Goal: Information Seeking & Learning: Learn about a topic

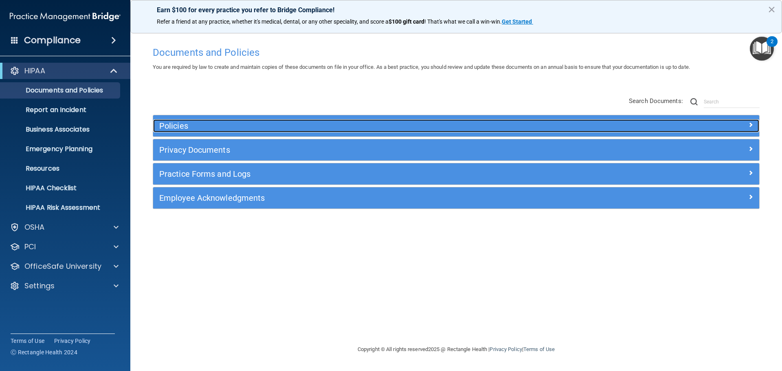
click at [200, 120] on div "Policies" at bounding box center [380, 125] width 455 height 13
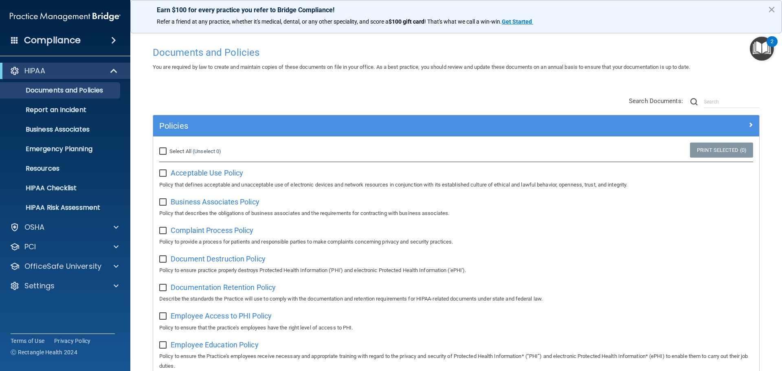
click at [754, 46] on img "Open Resource Center, 2 new notifications" at bounding box center [762, 49] width 24 height 24
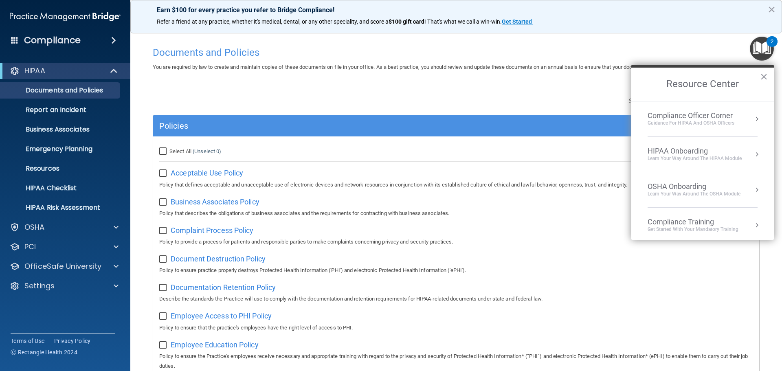
click at [735, 114] on div "Compliance Officer Corner Guidance for HIPAA and OSHA Officers" at bounding box center [703, 118] width 110 height 15
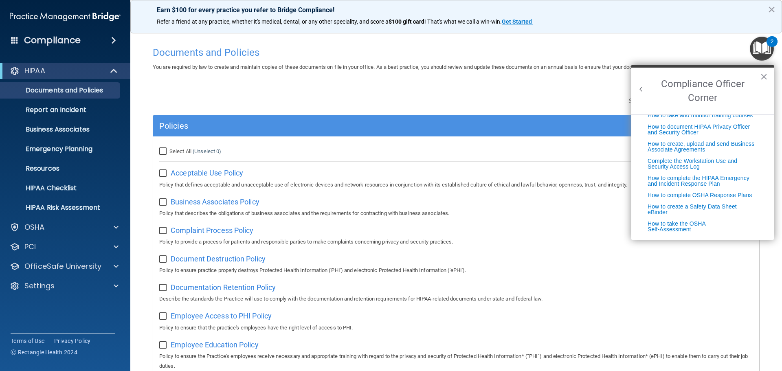
scroll to position [208, 0]
click at [764, 79] on button "×" at bounding box center [764, 76] width 8 height 13
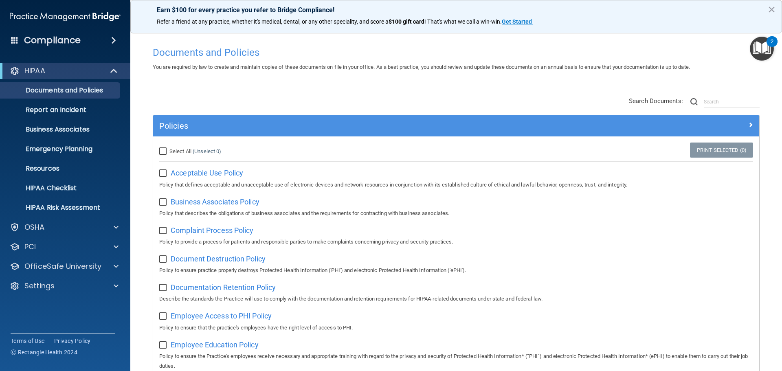
click at [772, 42] on div "2" at bounding box center [772, 47] width 3 height 11
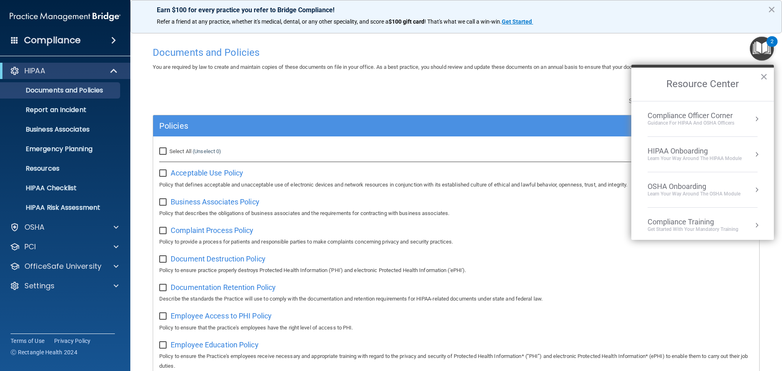
click at [696, 152] on div "HIPAA Onboarding" at bounding box center [695, 151] width 94 height 9
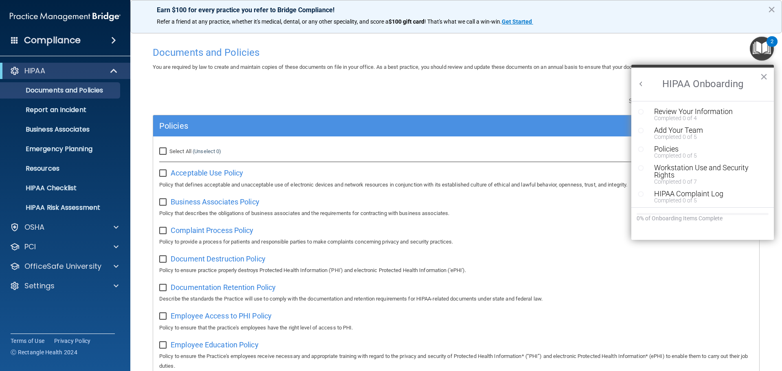
scroll to position [0, 0]
click at [707, 117] on div "Completed 0 of 4" at bounding box center [705, 118] width 103 height 6
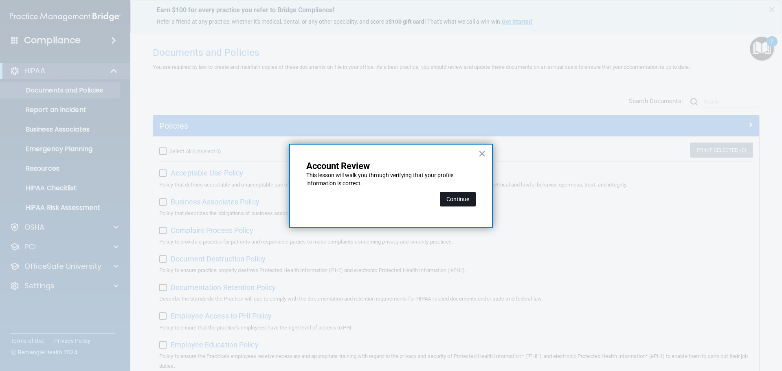
click at [442, 197] on button "Continue" at bounding box center [458, 199] width 36 height 15
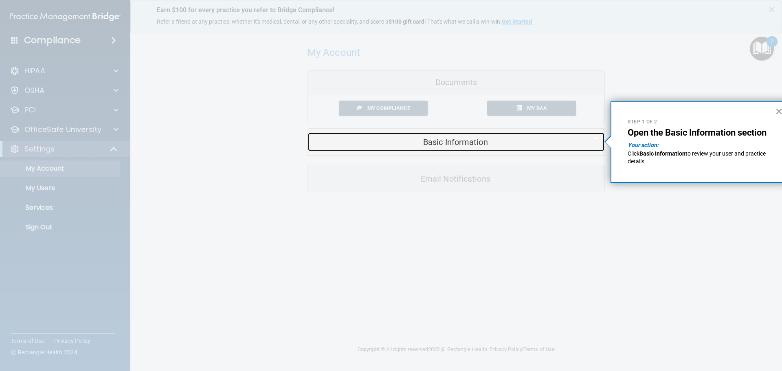
click at [426, 135] on div "Basic Information" at bounding box center [444, 142] width 272 height 18
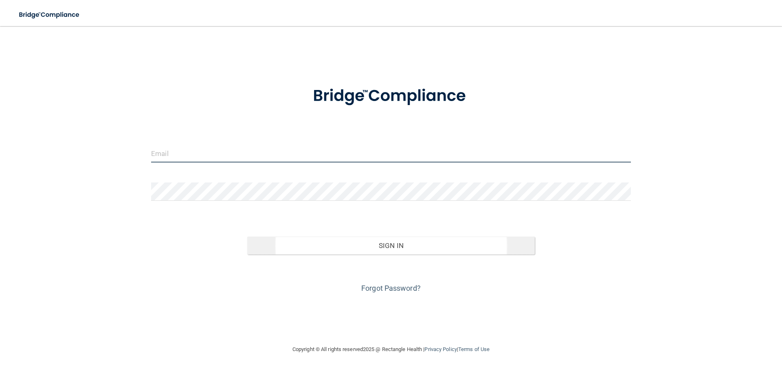
type input "[EMAIL_ADDRESS][DOMAIN_NAME]"
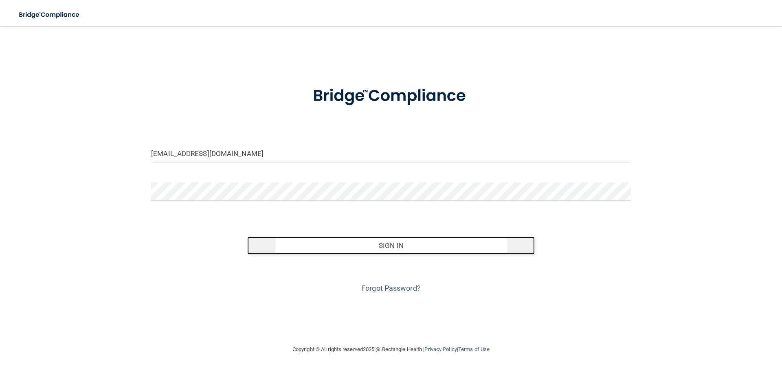
click at [344, 242] on button "Sign In" at bounding box center [391, 246] width 288 height 18
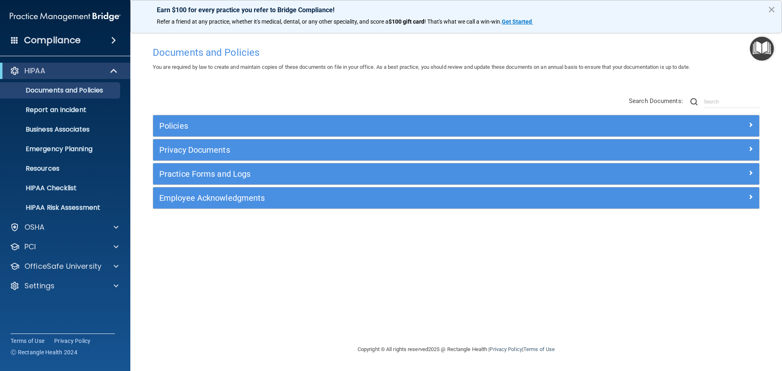
click at [765, 48] on img "Open Resource Center" at bounding box center [762, 49] width 24 height 24
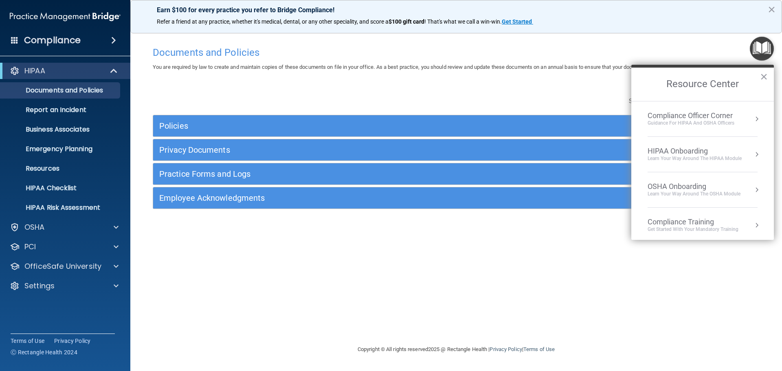
click at [753, 121] on button "Resource Center" at bounding box center [757, 119] width 8 height 8
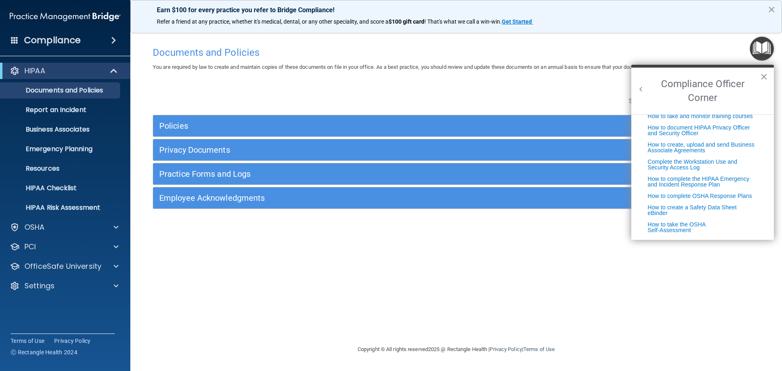
scroll to position [208, 0]
click at [763, 75] on button "×" at bounding box center [764, 76] width 8 height 13
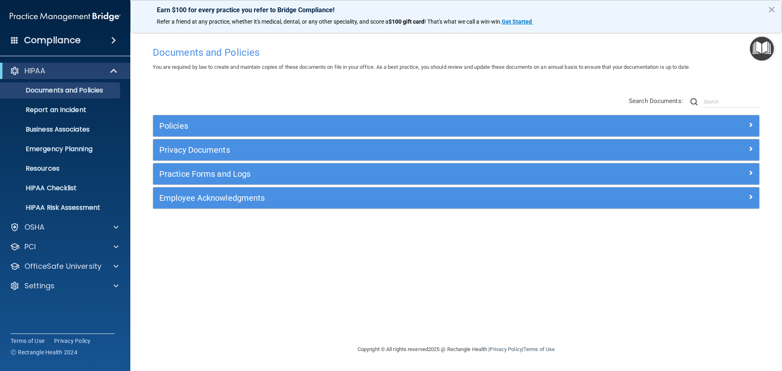
click at [766, 44] on img "Open Resource Center" at bounding box center [762, 49] width 24 height 24
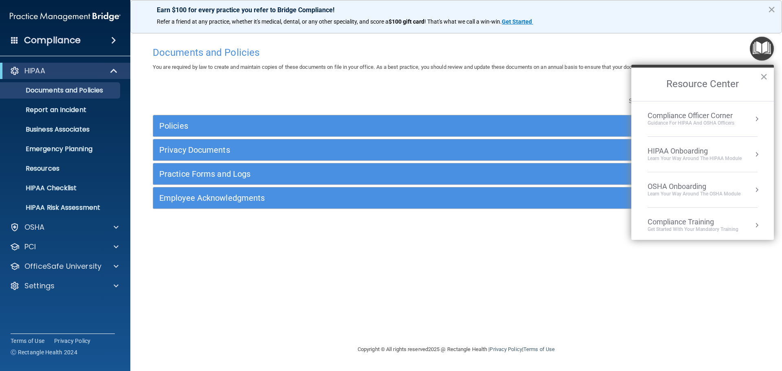
click at [713, 161] on div "Learn Your Way around the HIPAA module" at bounding box center [695, 158] width 94 height 7
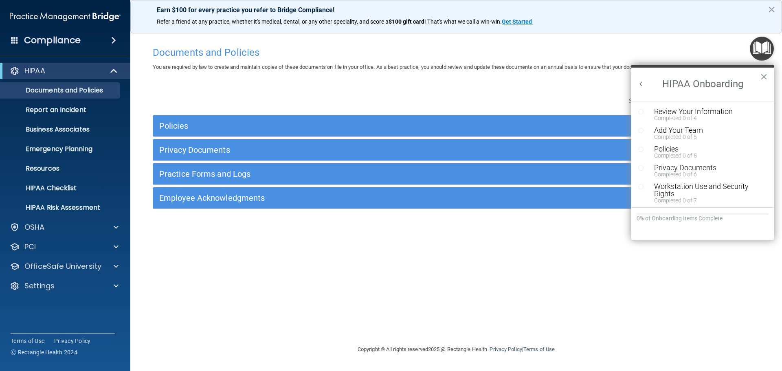
scroll to position [0, 0]
click at [714, 114] on div "Review Your Information" at bounding box center [705, 111] width 103 height 7
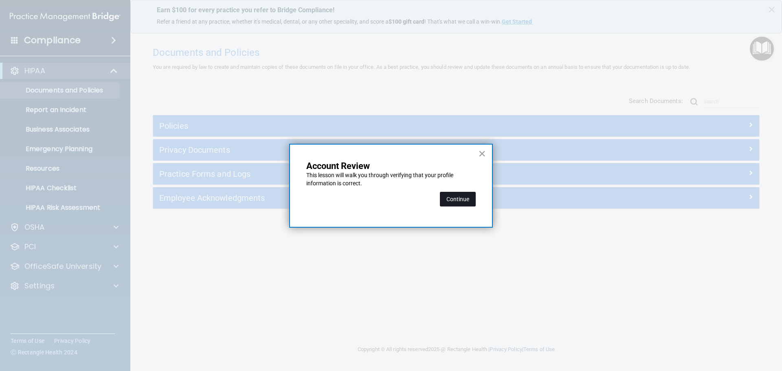
click at [449, 200] on button "Continue" at bounding box center [458, 199] width 36 height 15
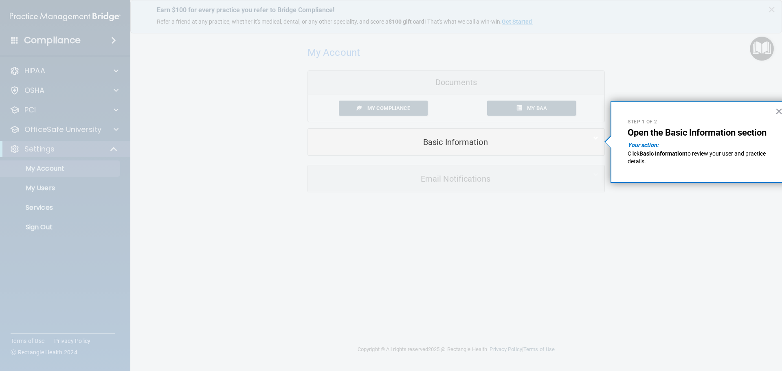
drag, startPoint x: 737, startPoint y: 148, endPoint x: 738, endPoint y: 142, distance: 6.2
click at [736, 147] on p "Your action:" at bounding box center [700, 145] width 145 height 8
click at [779, 112] on button "×" at bounding box center [779, 111] width 8 height 13
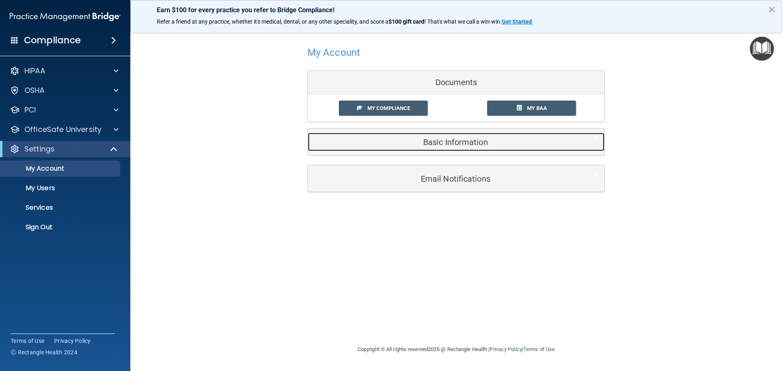
click at [494, 147] on div "Basic Information" at bounding box center [444, 142] width 272 height 18
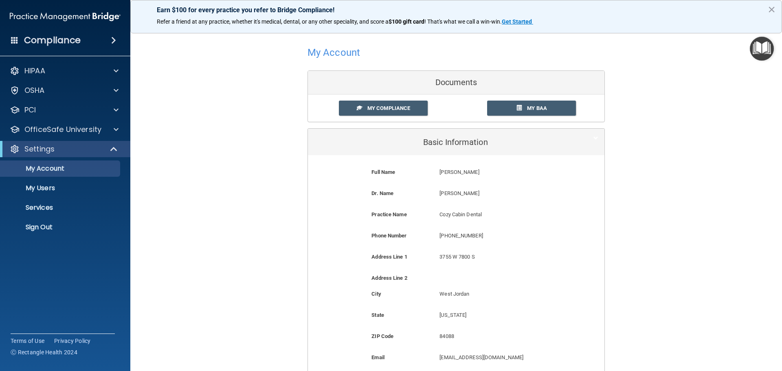
click at [766, 47] on img "Open Resource Center" at bounding box center [762, 49] width 24 height 24
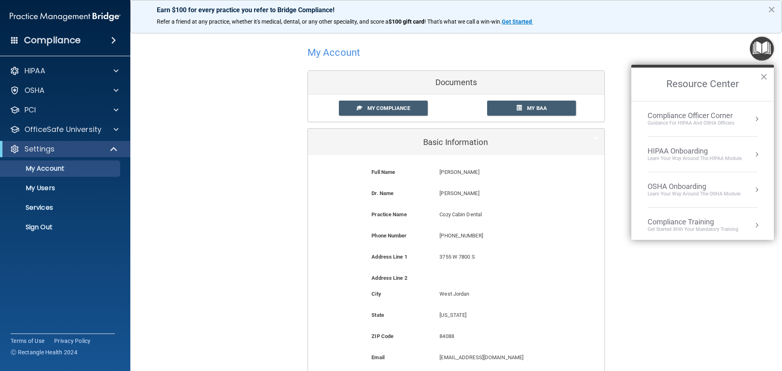
click at [729, 161] on div "Learn Your Way around the HIPAA module" at bounding box center [695, 158] width 94 height 7
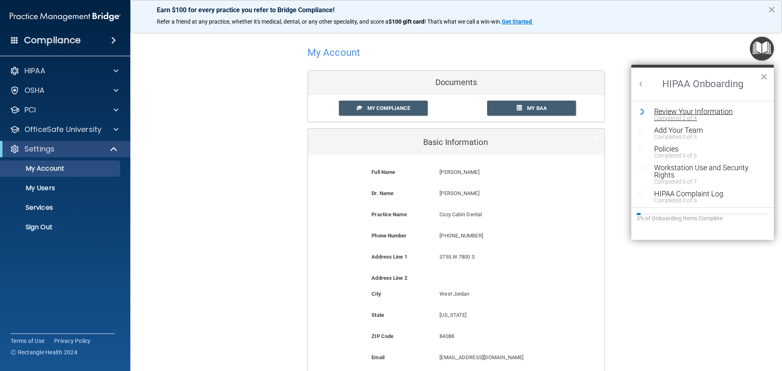
click at [700, 113] on div "Review Your Information" at bounding box center [705, 111] width 103 height 7
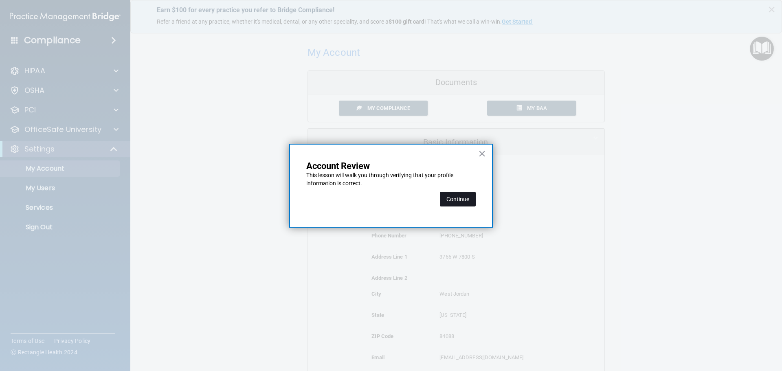
click at [473, 194] on button "Continue" at bounding box center [458, 199] width 36 height 15
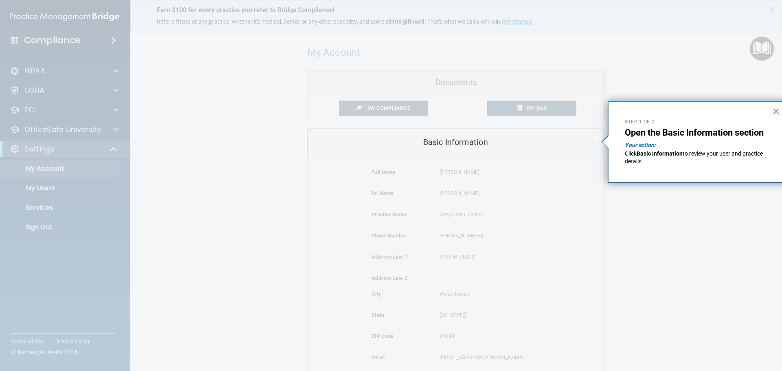
click at [779, 113] on button "×" at bounding box center [777, 111] width 8 height 13
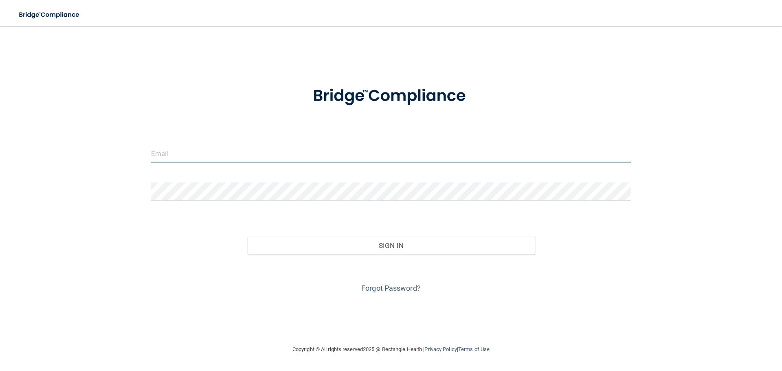
type input "[EMAIL_ADDRESS][DOMAIN_NAME]"
drag, startPoint x: 232, startPoint y: 156, endPoint x: -77, endPoint y: 159, distance: 308.9
click at [0, 159] on html "Toggle navigation Manage My Enterprise Manage My Location linseydelisle@gmail.c…" at bounding box center [391, 185] width 782 height 371
type input "Sleddog4life@yahoo.com"
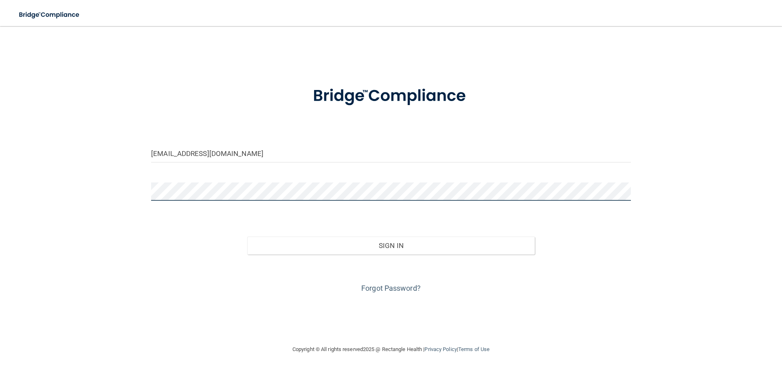
click at [247, 237] on button "Sign In" at bounding box center [391, 246] width 288 height 18
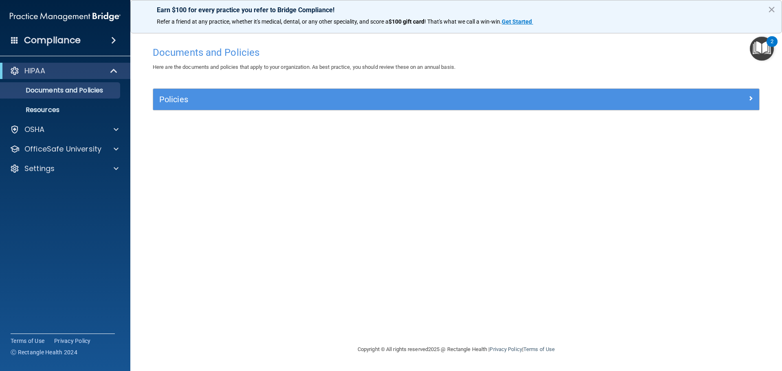
click at [762, 53] on img "Open Resource Center, 2 new notifications" at bounding box center [762, 49] width 24 height 24
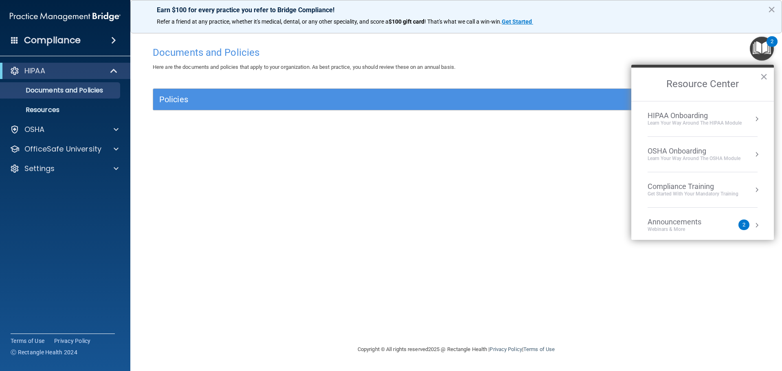
click at [727, 125] on div "Learn Your Way around the HIPAA module" at bounding box center [695, 123] width 94 height 7
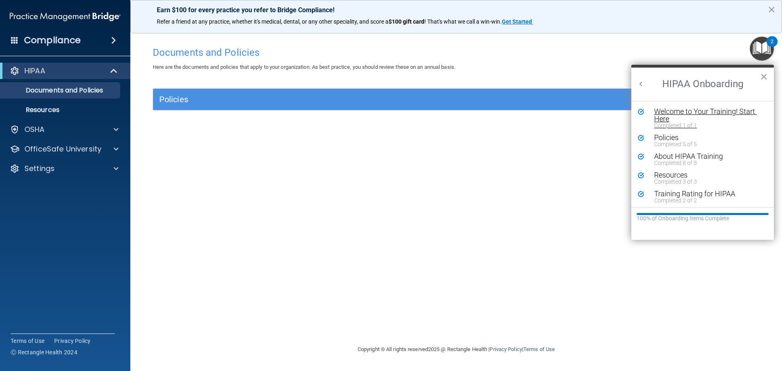
click at [728, 124] on div "Completed 1 of 1" at bounding box center [705, 126] width 103 height 6
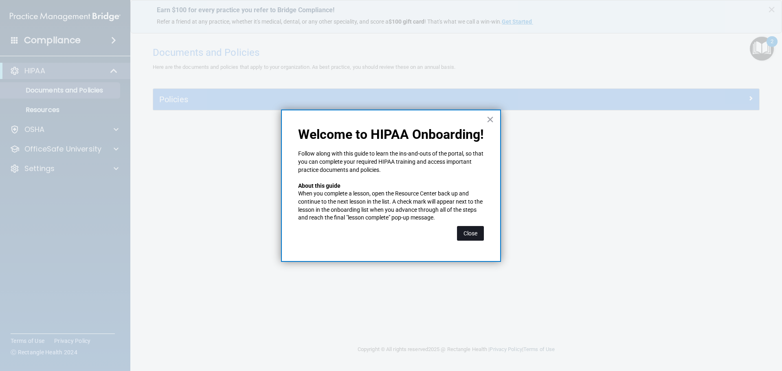
click at [469, 231] on button "Close" at bounding box center [470, 233] width 27 height 15
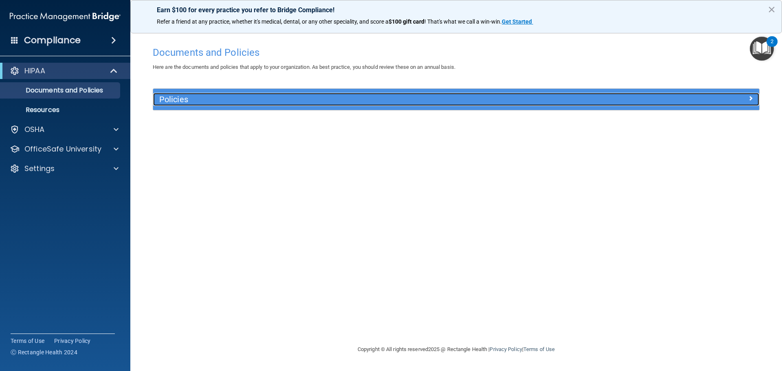
click at [683, 102] on div "Policies" at bounding box center [456, 99] width 606 height 13
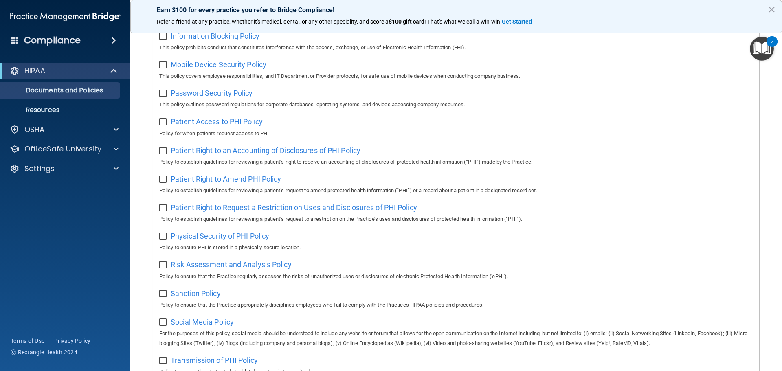
scroll to position [326, 0]
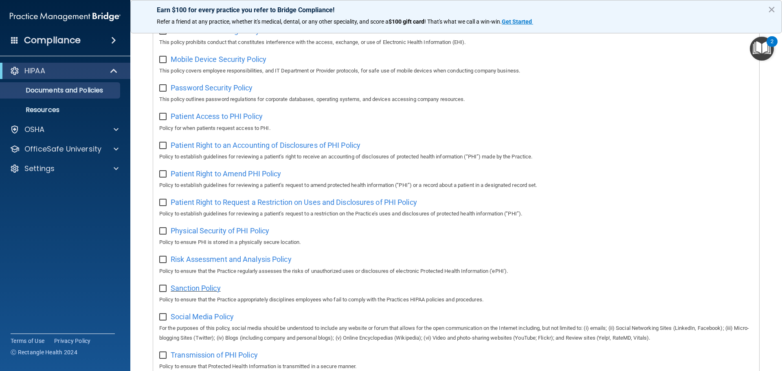
click at [199, 293] on span "Sanction Policy" at bounding box center [196, 288] width 50 height 9
click at [761, 45] on img "Open Resource Center, 2 new notifications" at bounding box center [762, 49] width 24 height 24
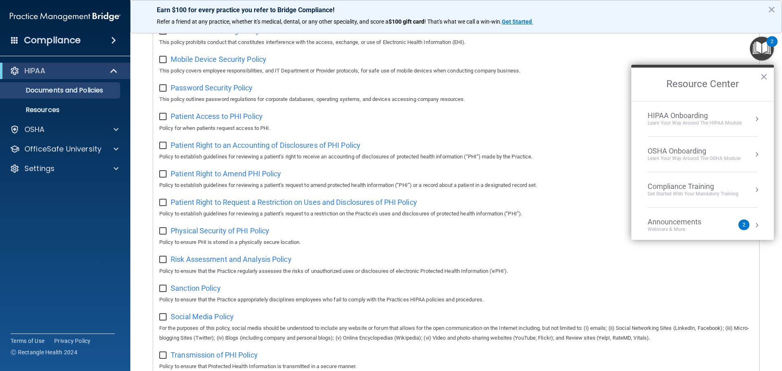
click at [725, 114] on div "HIPAA Onboarding" at bounding box center [695, 115] width 94 height 9
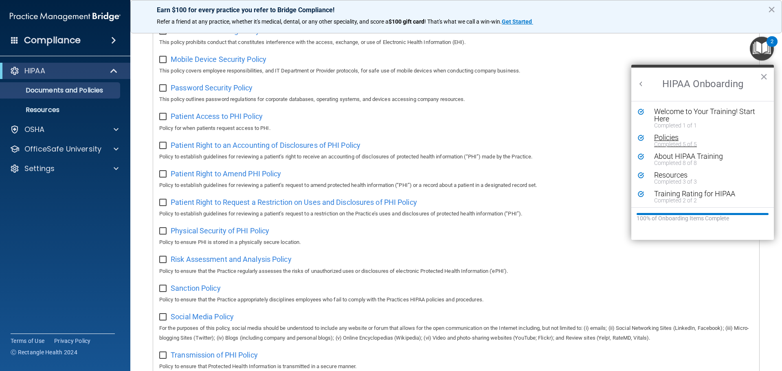
scroll to position [2, 0]
click at [643, 82] on button "Back to Resource Center Home" at bounding box center [641, 84] width 8 height 8
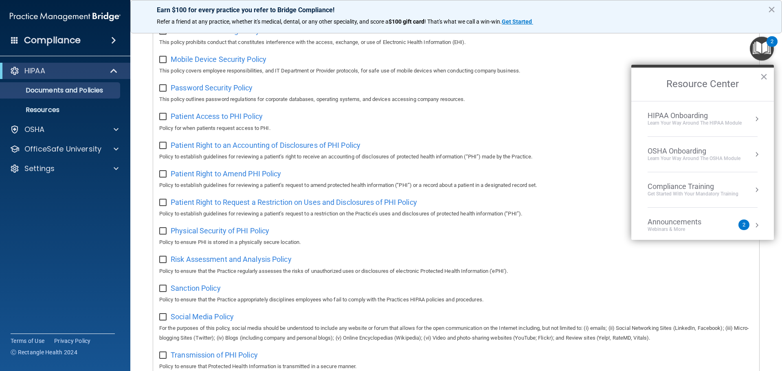
scroll to position [0, 0]
click at [715, 148] on div "OSHA Onboarding" at bounding box center [694, 151] width 93 height 9
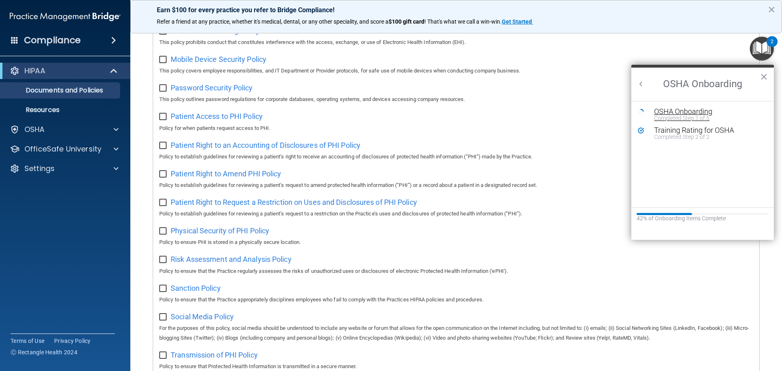
click at [697, 114] on div "OSHA Onboarding" at bounding box center [708, 111] width 109 height 7
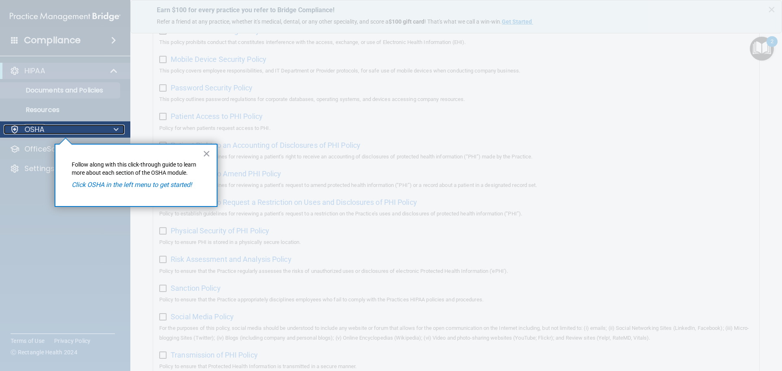
click at [75, 133] on div "OSHA" at bounding box center [54, 130] width 101 height 10
click at [204, 152] on button "×" at bounding box center [207, 153] width 8 height 13
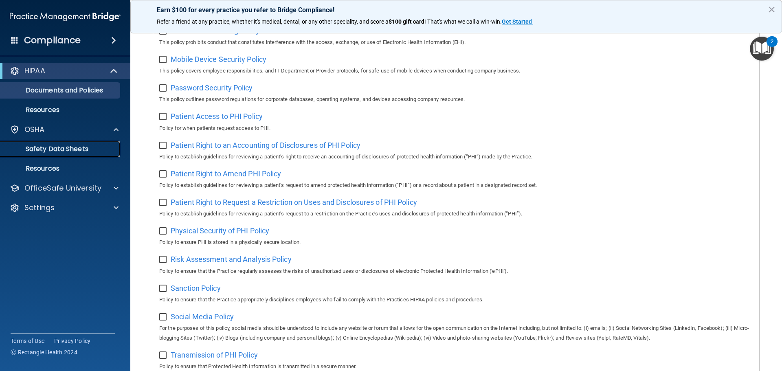
click at [95, 147] on p "Safety Data Sheets" at bounding box center [60, 149] width 111 height 8
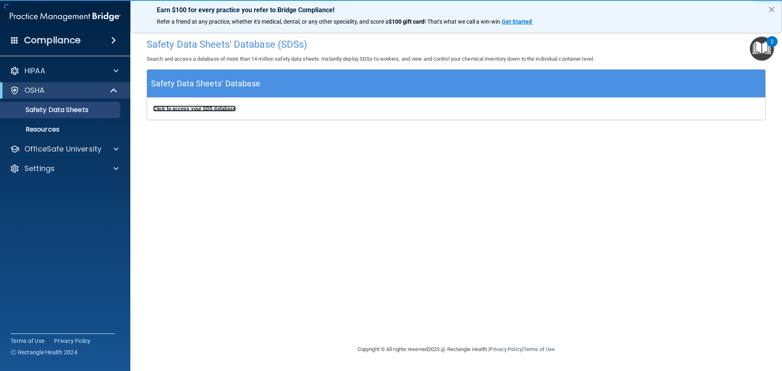
click at [208, 109] on b "Click to access your SDS database" at bounding box center [194, 109] width 83 height 6
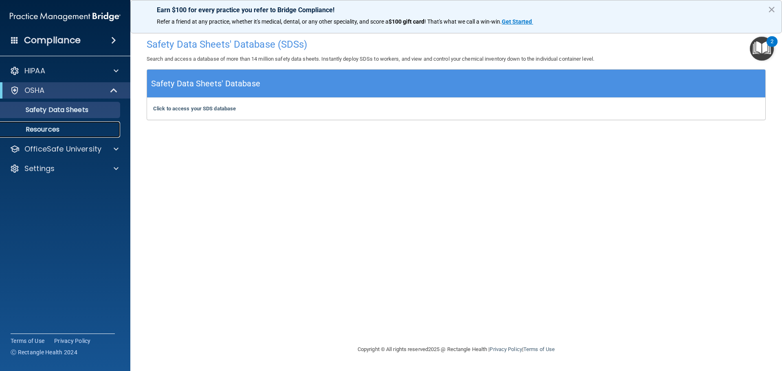
click at [44, 127] on p "Resources" at bounding box center [60, 130] width 111 height 8
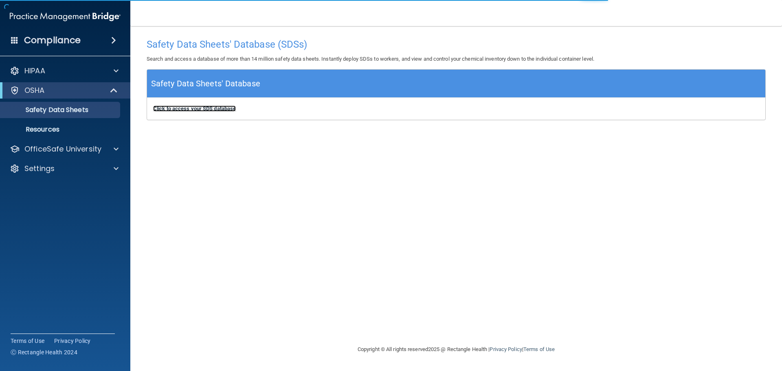
click at [215, 110] on b "Click to access your SDS database" at bounding box center [194, 109] width 83 height 6
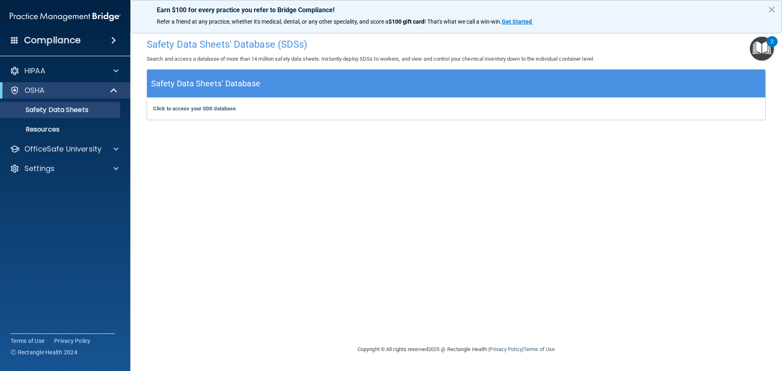
click at [764, 53] on img "Open Resource Center, 2 new notifications" at bounding box center [762, 49] width 24 height 24
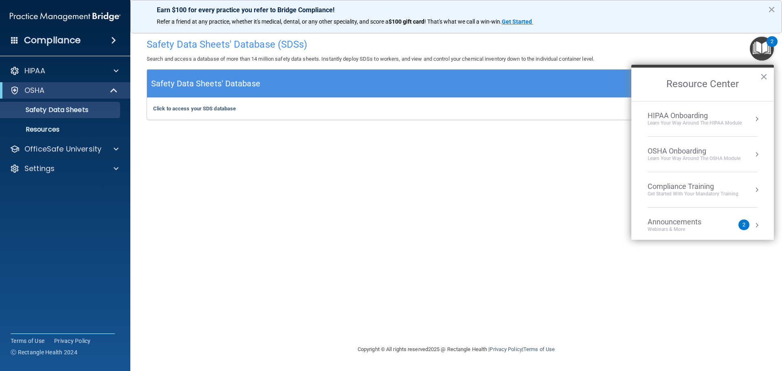
click at [731, 118] on div "HIPAA Onboarding" at bounding box center [695, 115] width 94 height 9
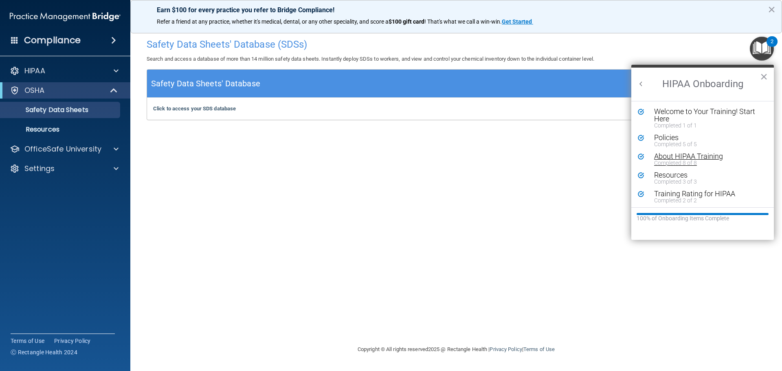
click at [692, 156] on div "About HIPAA Training" at bounding box center [705, 156] width 103 height 7
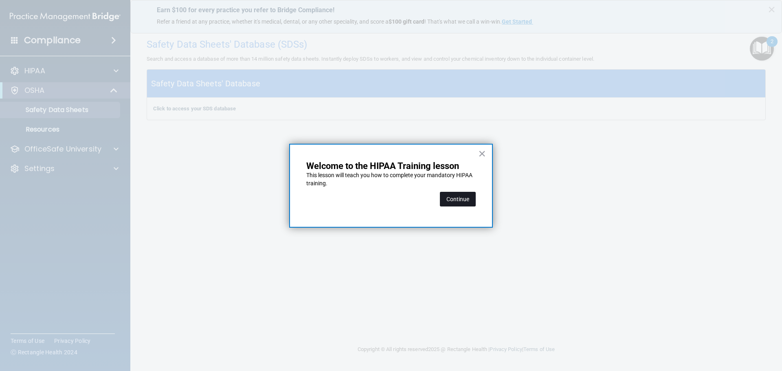
click at [448, 194] on button "Continue" at bounding box center [458, 199] width 36 height 15
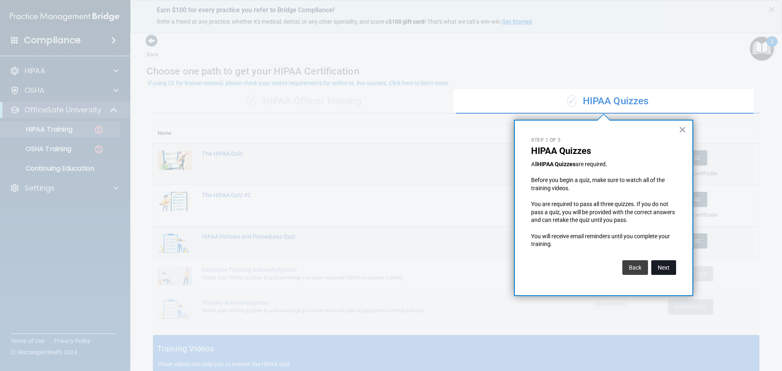
click at [661, 266] on button "Next" at bounding box center [664, 267] width 25 height 15
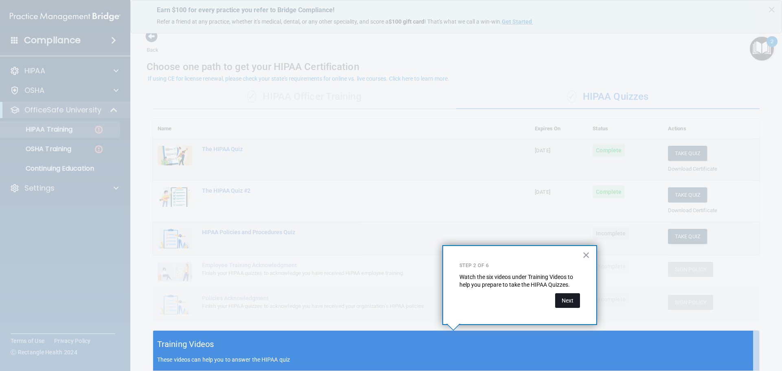
click at [575, 299] on button "Next" at bounding box center [567, 300] width 25 height 15
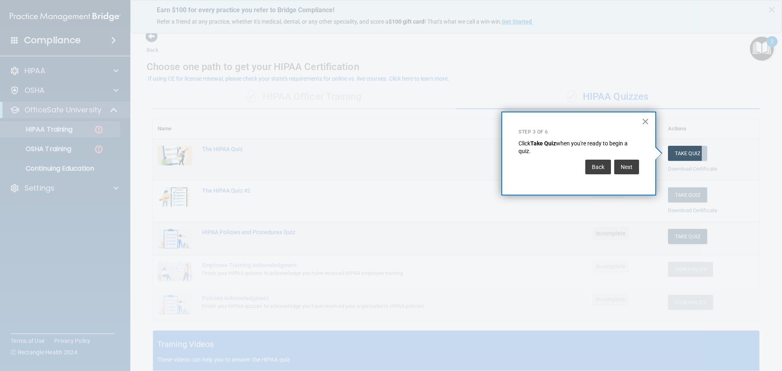
click at [643, 121] on button "×" at bounding box center [646, 121] width 8 height 13
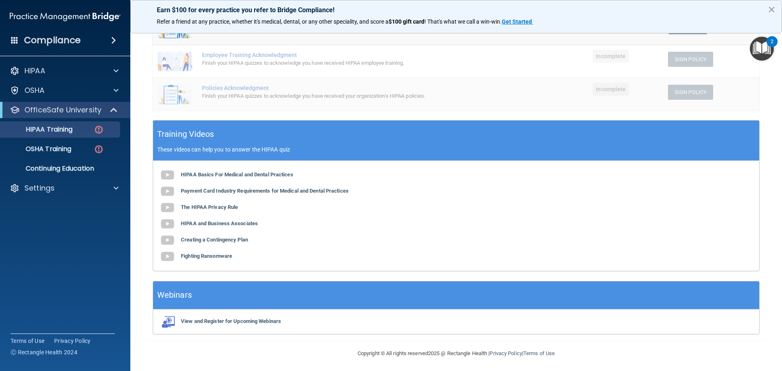
scroll to position [217, 0]
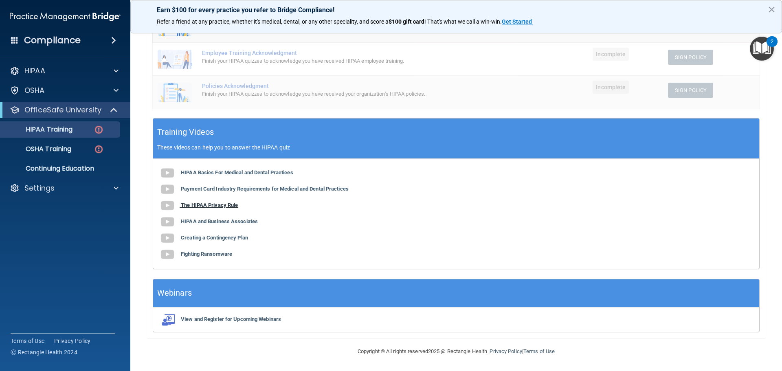
click at [227, 203] on b "The HIPAA Privacy Rule" at bounding box center [209, 205] width 57 height 6
click at [237, 222] on b "HIPAA and Business Associates" at bounding box center [219, 221] width 77 height 6
